Goal: Task Accomplishment & Management: Manage account settings

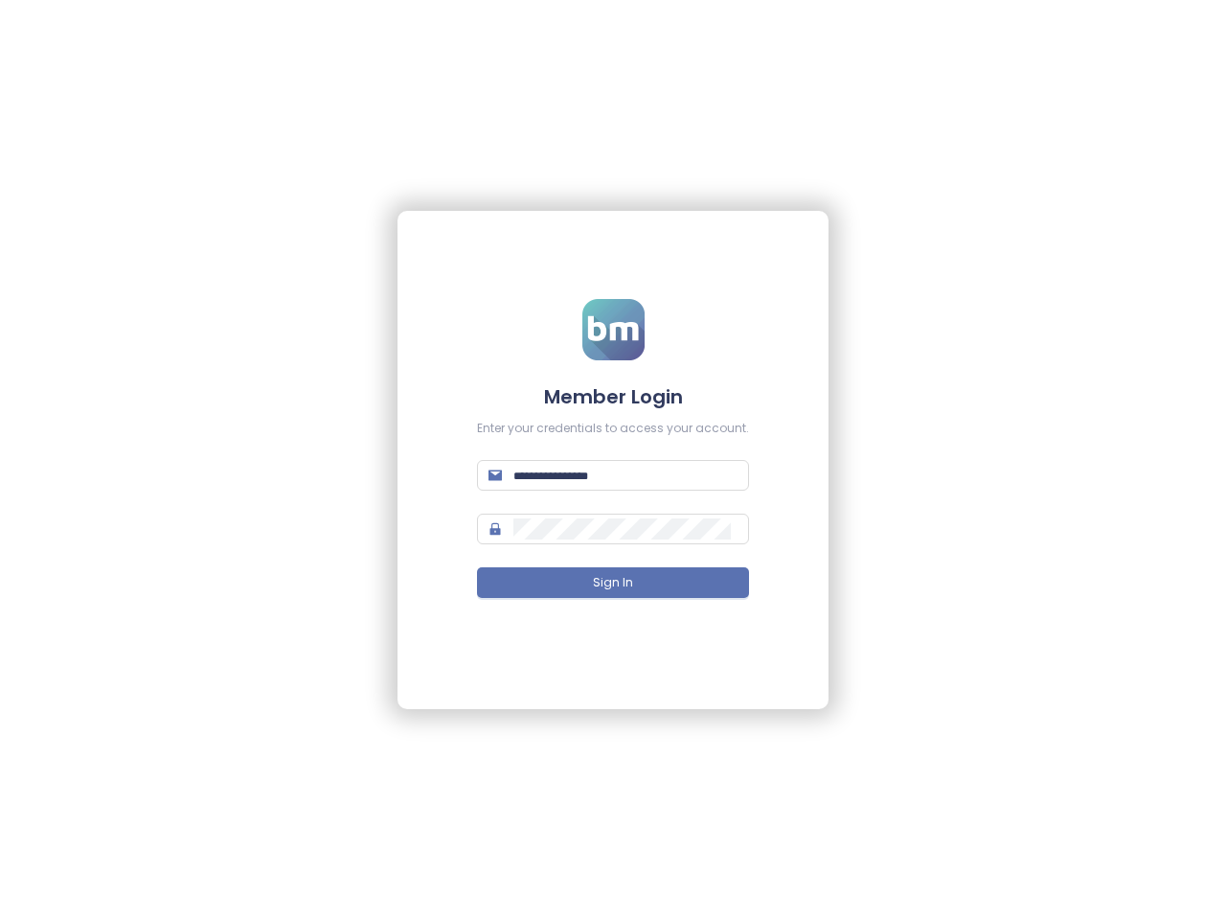
click at [613, 475] on input "text" at bounding box center [626, 475] width 224 height 21
click at [613, 583] on span "Sign In" at bounding box center [613, 583] width 40 height 18
